Goal: Task Accomplishment & Management: Manage account settings

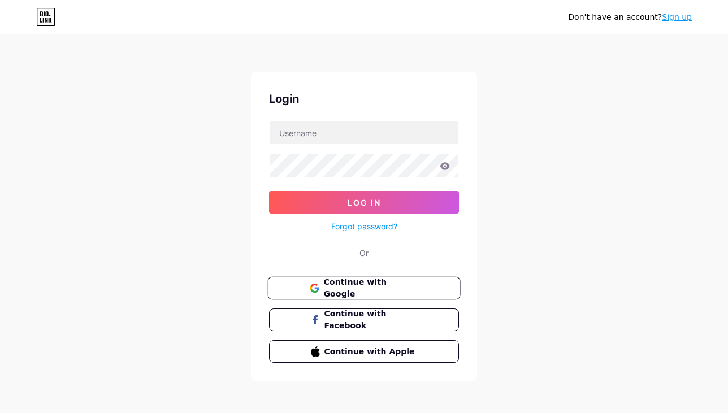
click at [362, 290] on span "Continue with Google" at bounding box center [370, 288] width 94 height 24
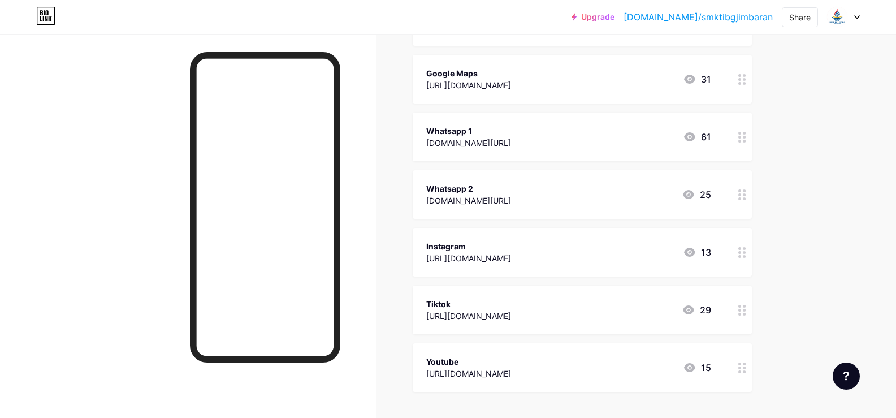
scroll to position [236, 0]
click at [527, 141] on div "Whatsapp 1 [DOMAIN_NAME][URL] 61" at bounding box center [568, 139] width 285 height 26
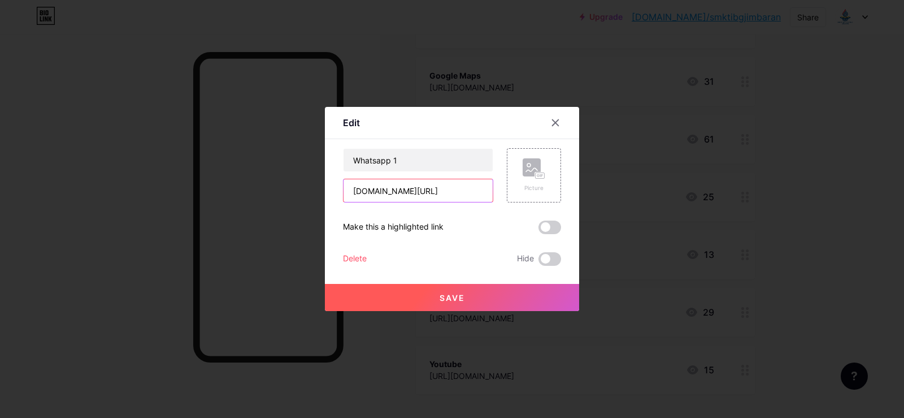
click at [455, 194] on input "[DOMAIN_NAME][URL]" at bounding box center [418, 190] width 149 height 23
type input "[DOMAIN_NAME][URL]"
click at [470, 296] on button "Save" at bounding box center [452, 297] width 254 height 27
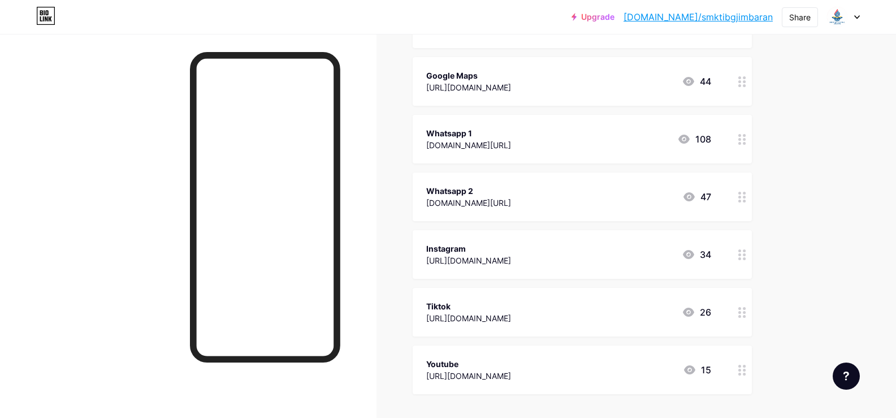
click at [736, 202] on div at bounding box center [741, 196] width 19 height 49
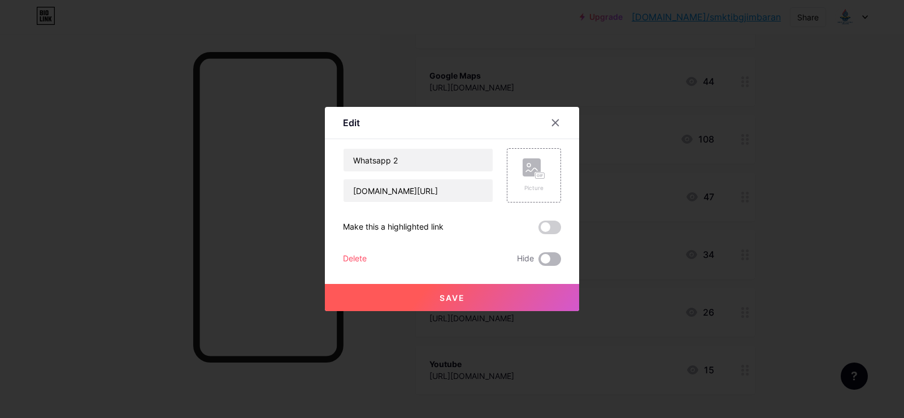
click at [545, 257] on span at bounding box center [550, 259] width 23 height 14
click at [539, 262] on input "checkbox" at bounding box center [539, 262] width 0 height 0
click at [494, 293] on button "Save" at bounding box center [452, 297] width 254 height 27
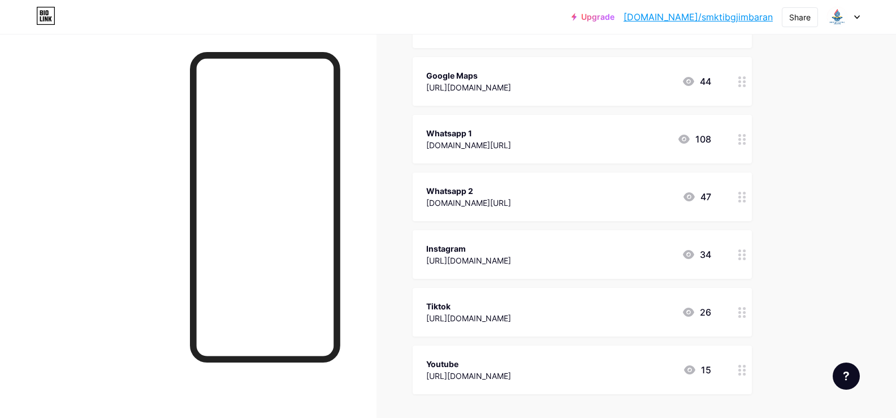
click at [693, 196] on icon at bounding box center [688, 196] width 11 height 9
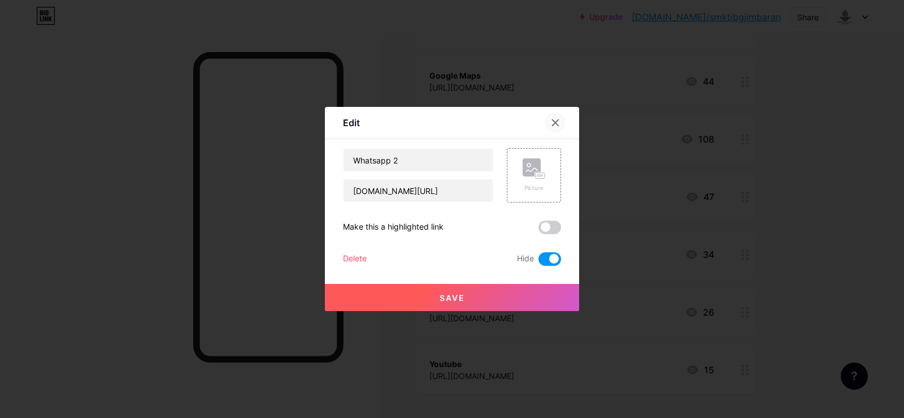
click at [557, 120] on icon at bounding box center [556, 123] width 6 height 6
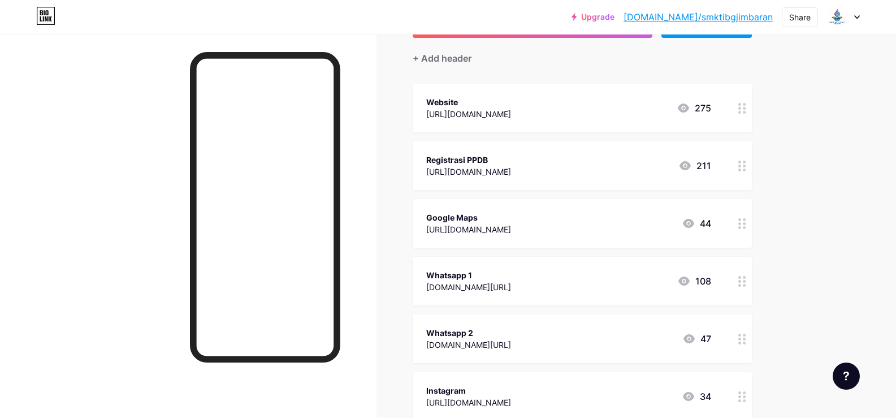
scroll to position [101, 0]
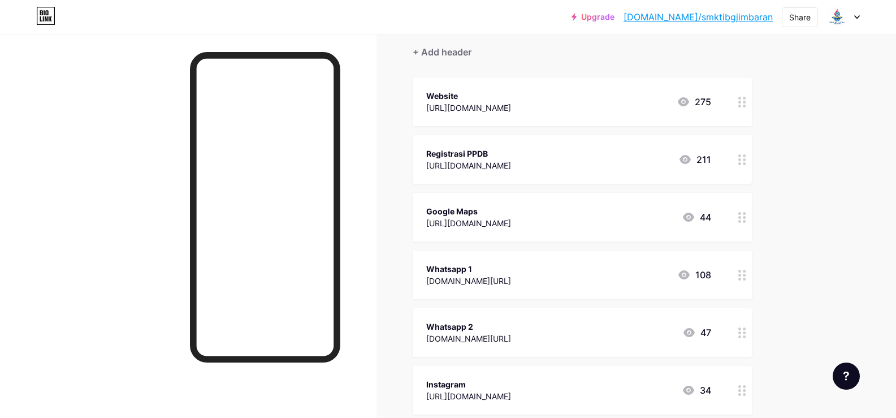
click at [684, 162] on icon at bounding box center [685, 160] width 14 height 14
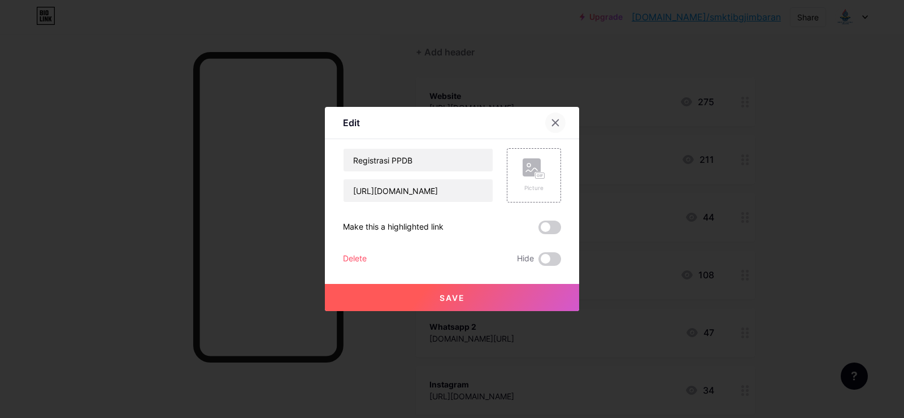
click at [556, 124] on icon at bounding box center [556, 123] width 6 height 6
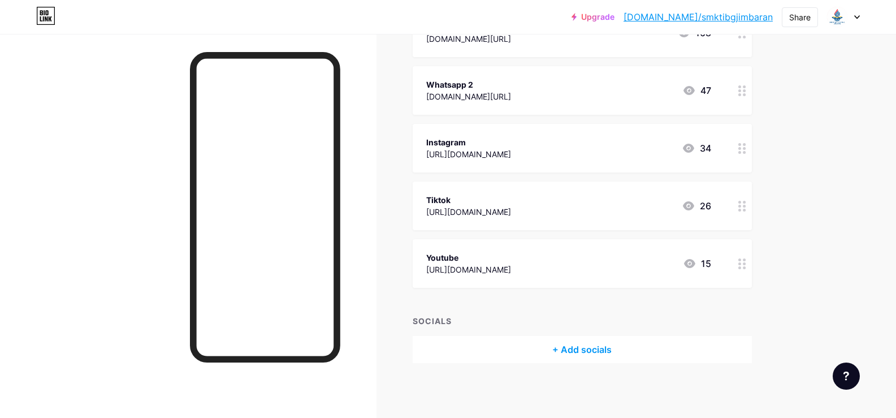
scroll to position [344, 0]
